Goal: Check status: Verify the current state of an ongoing process or item

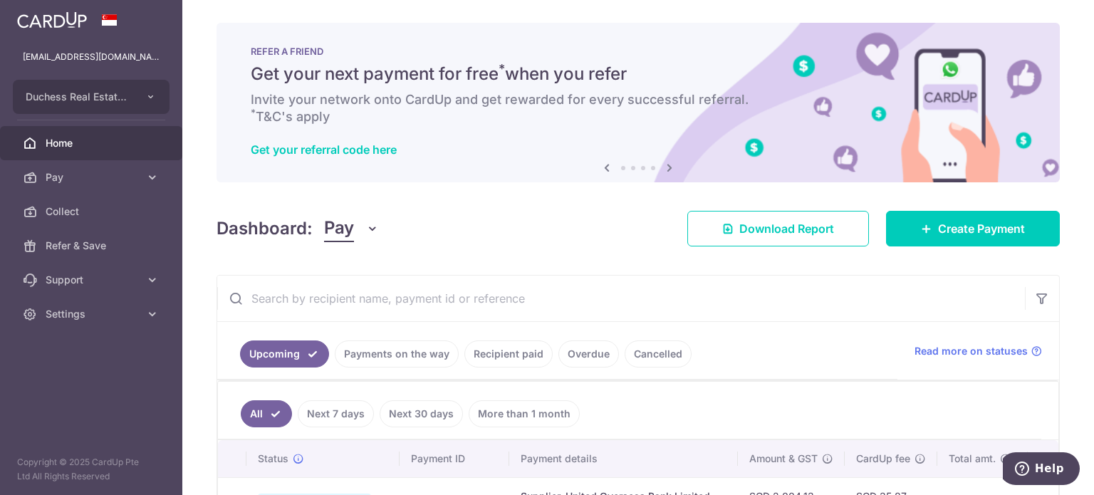
scroll to position [285, 0]
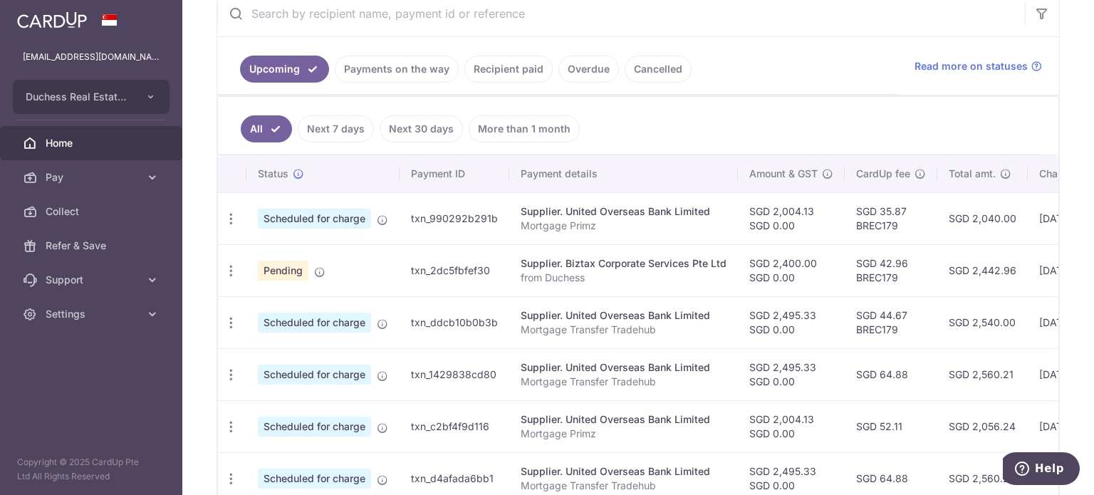
click at [425, 65] on link "Payments on the way" at bounding box center [397, 69] width 124 height 27
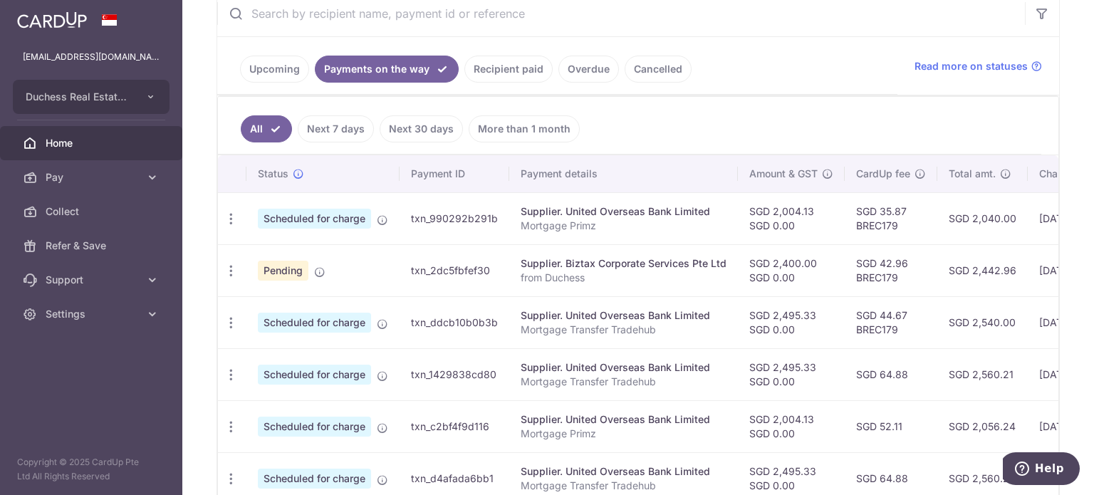
click at [526, 73] on link "Recipient paid" at bounding box center [508, 69] width 88 height 27
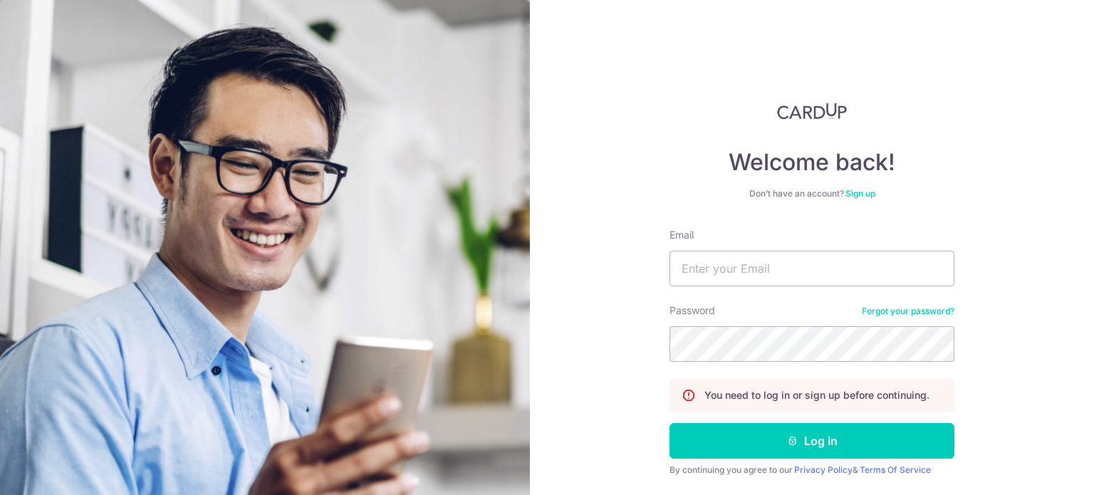
click at [736, 288] on form "Email Password Forgot your password? You need to log in or sign up before conti…" at bounding box center [812, 374] width 285 height 293
click at [737, 278] on input "Email" at bounding box center [812, 269] width 285 height 36
type input "[EMAIL_ADDRESS][DOMAIN_NAME]"
click at [670, 423] on button "Log in" at bounding box center [812, 441] width 285 height 36
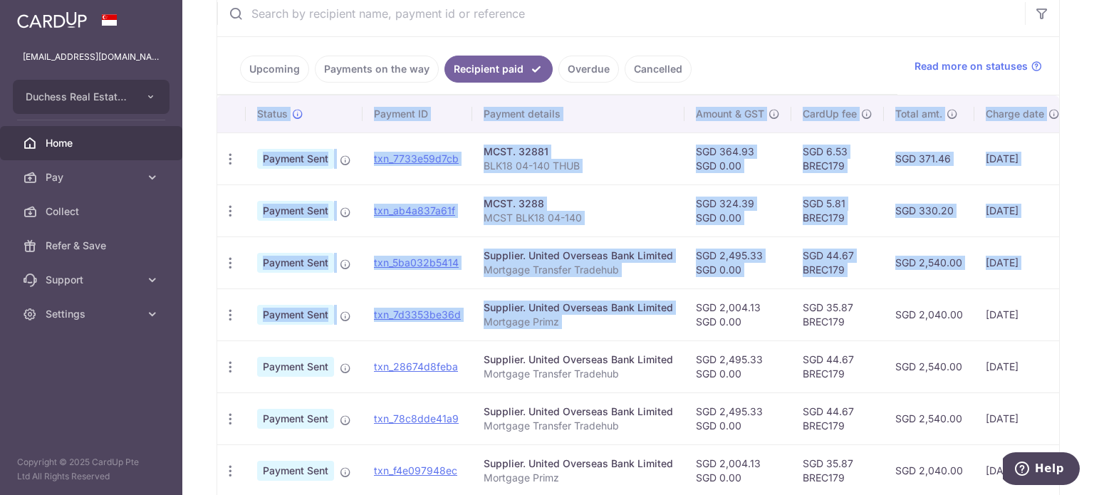
scroll to position [0, 200]
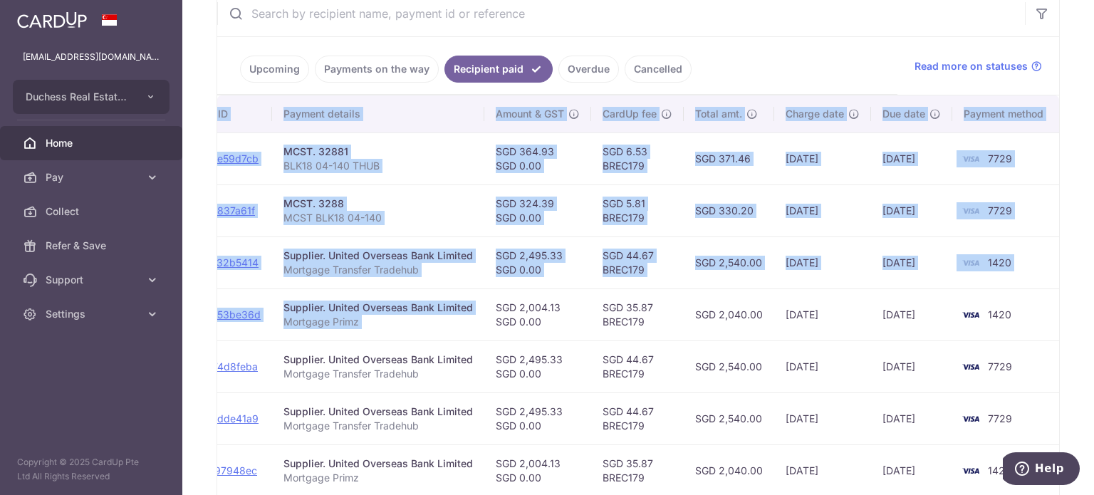
drag, startPoint x: 874, startPoint y: 307, endPoint x: 811, endPoint y: 321, distance: 64.3
click at [821, 320] on tr "PDF Receipt Payment Sent txn_7d3353be36d Supplier. United Overseas Bank Limited…" at bounding box center [538, 314] width 1043 height 52
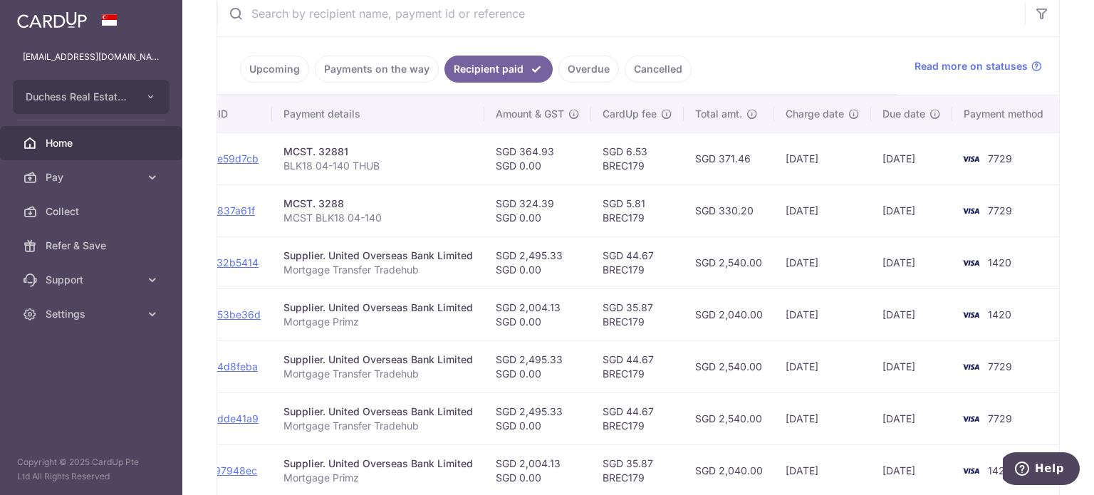
click at [667, 343] on td "SGD 44.67 BREC179" at bounding box center [637, 366] width 93 height 52
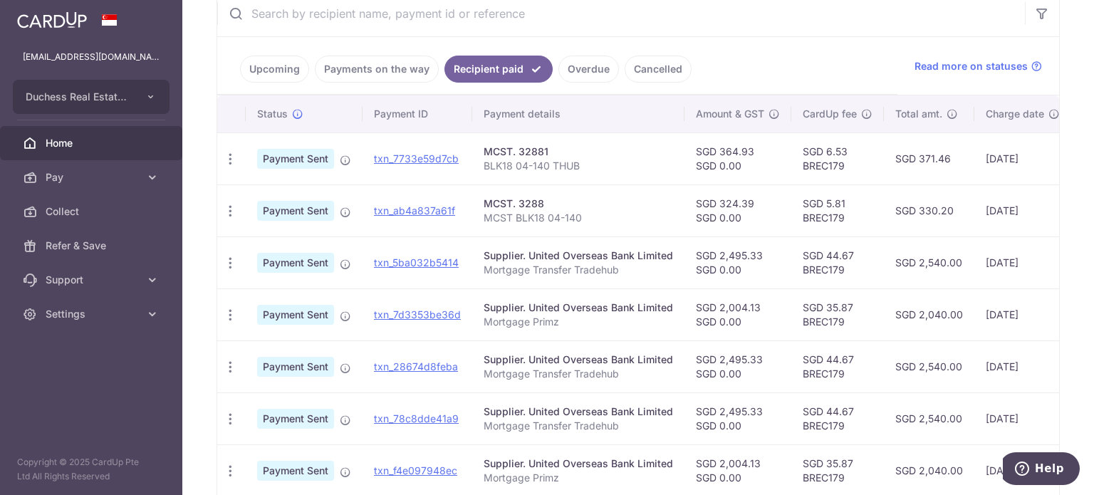
drag, startPoint x: 547, startPoint y: 212, endPoint x: 422, endPoint y: 236, distance: 126.8
click at [137, 214] on main "[EMAIL_ADDRESS][DOMAIN_NAME] Duchess Real Estate Investment Pte Ltd Add new com…" at bounding box center [547, 247] width 1094 height 495
click at [438, 212] on link "txn_ab4a837a61f" at bounding box center [414, 210] width 81 height 12
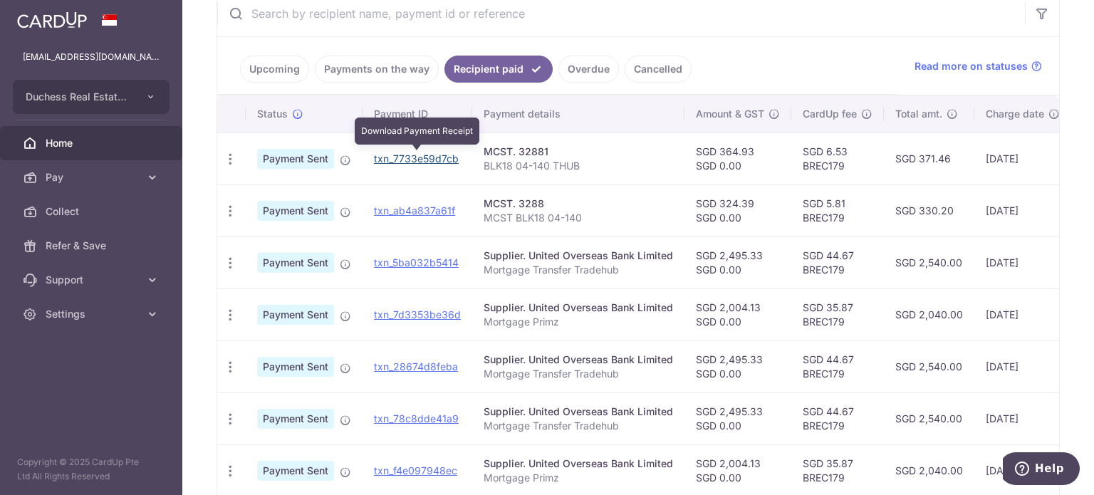
drag, startPoint x: 413, startPoint y: 159, endPoint x: 615, endPoint y: 48, distance: 230.8
click at [413, 159] on link "txn_7733e59d7cb" at bounding box center [416, 158] width 85 height 12
